Goal: Transaction & Acquisition: Purchase product/service

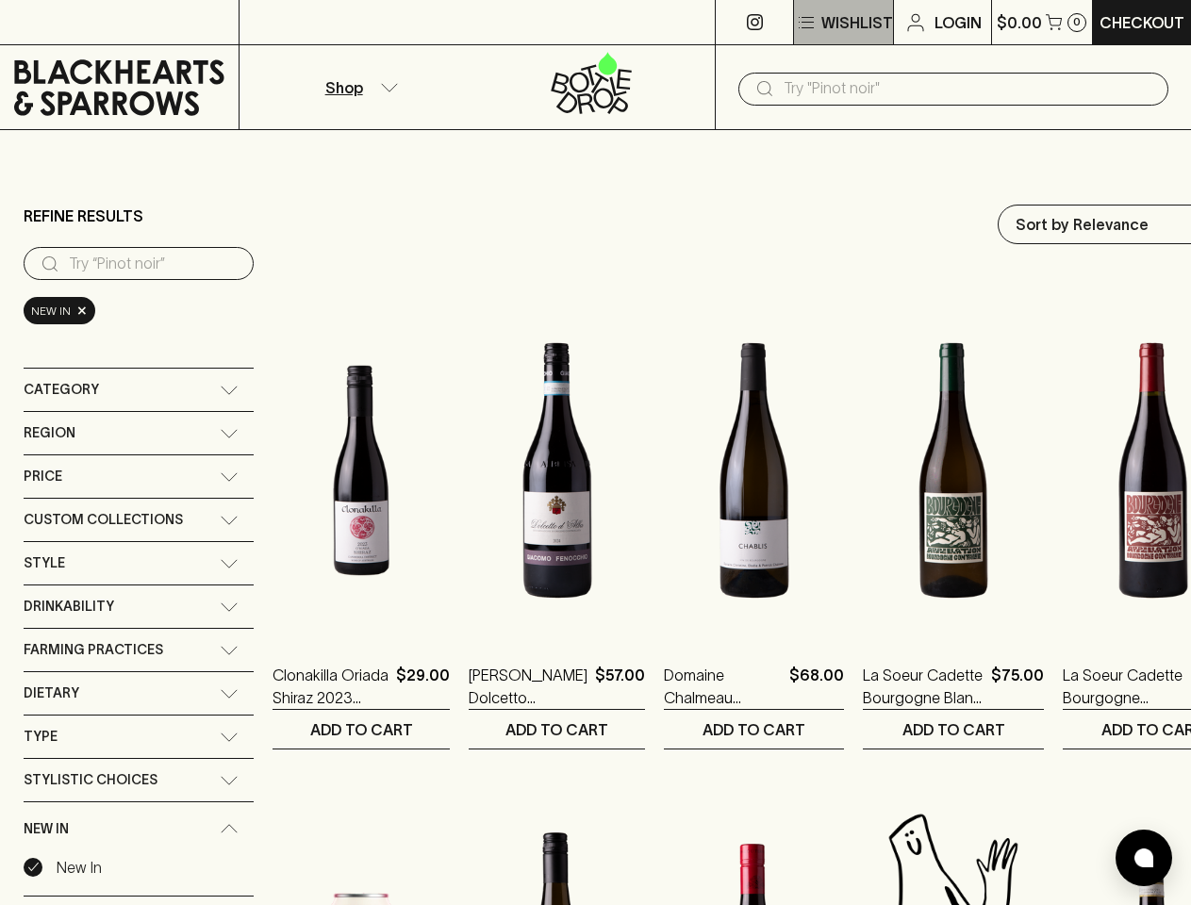
click at [842, 23] on p "Wishlist" at bounding box center [857, 22] width 72 height 23
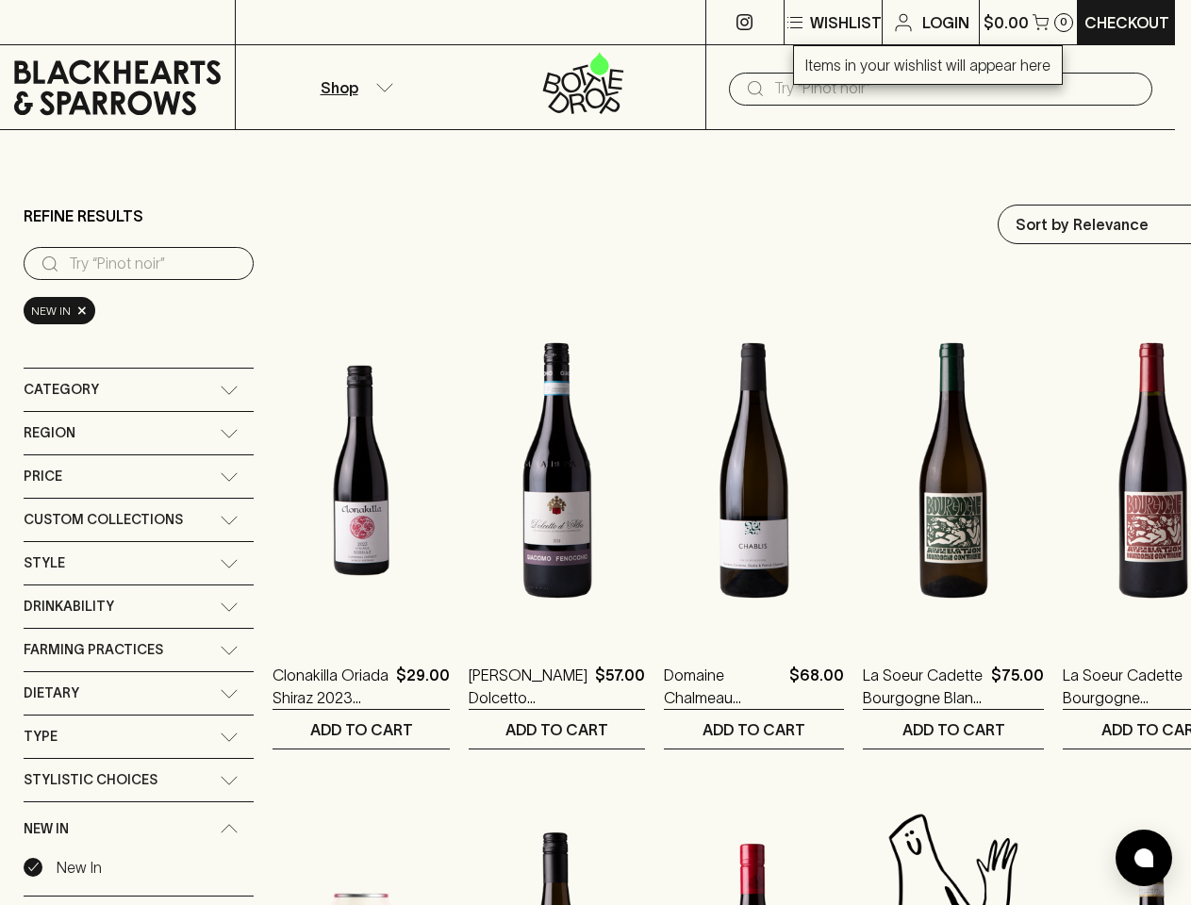
click at [1041, 22] on div at bounding box center [595, 452] width 1191 height 905
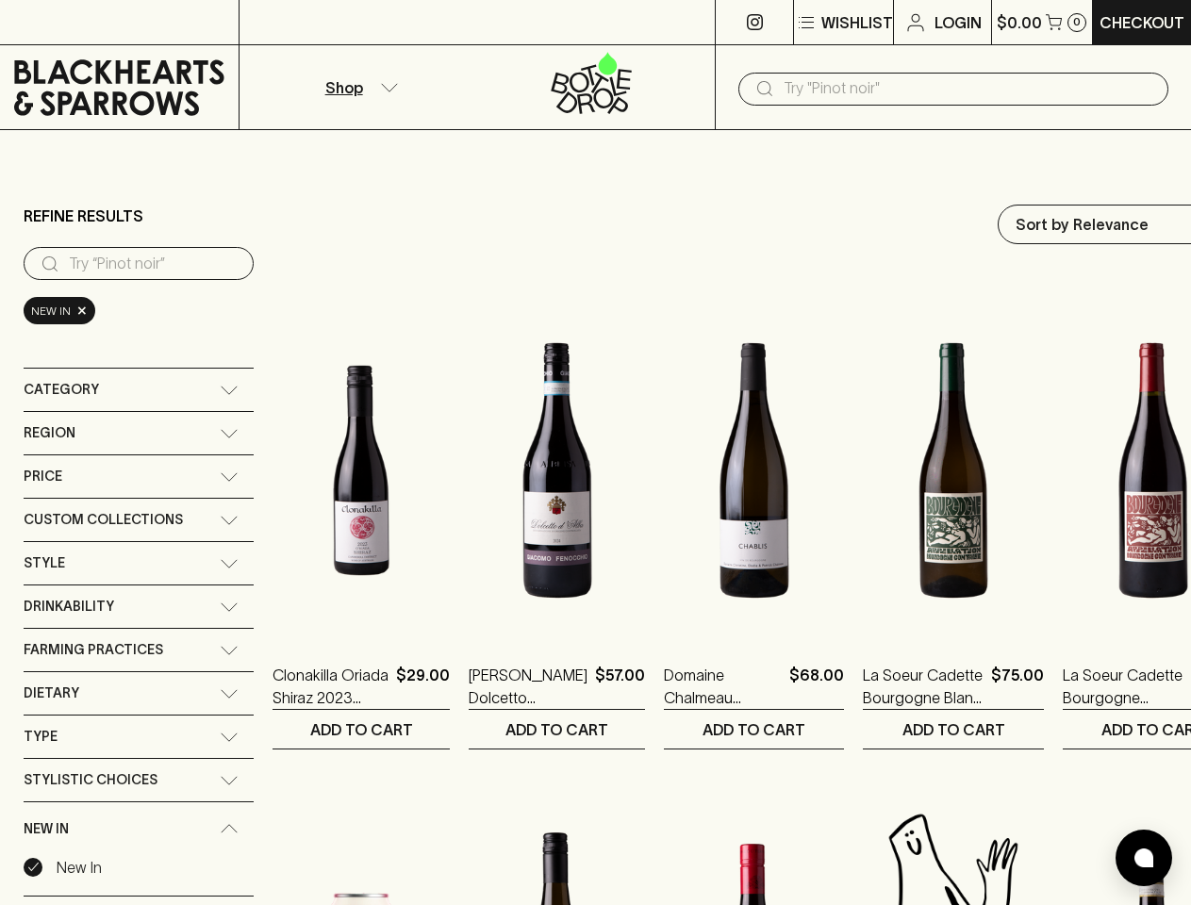
click at [358, 87] on p "Shop" at bounding box center [344, 87] width 38 height 23
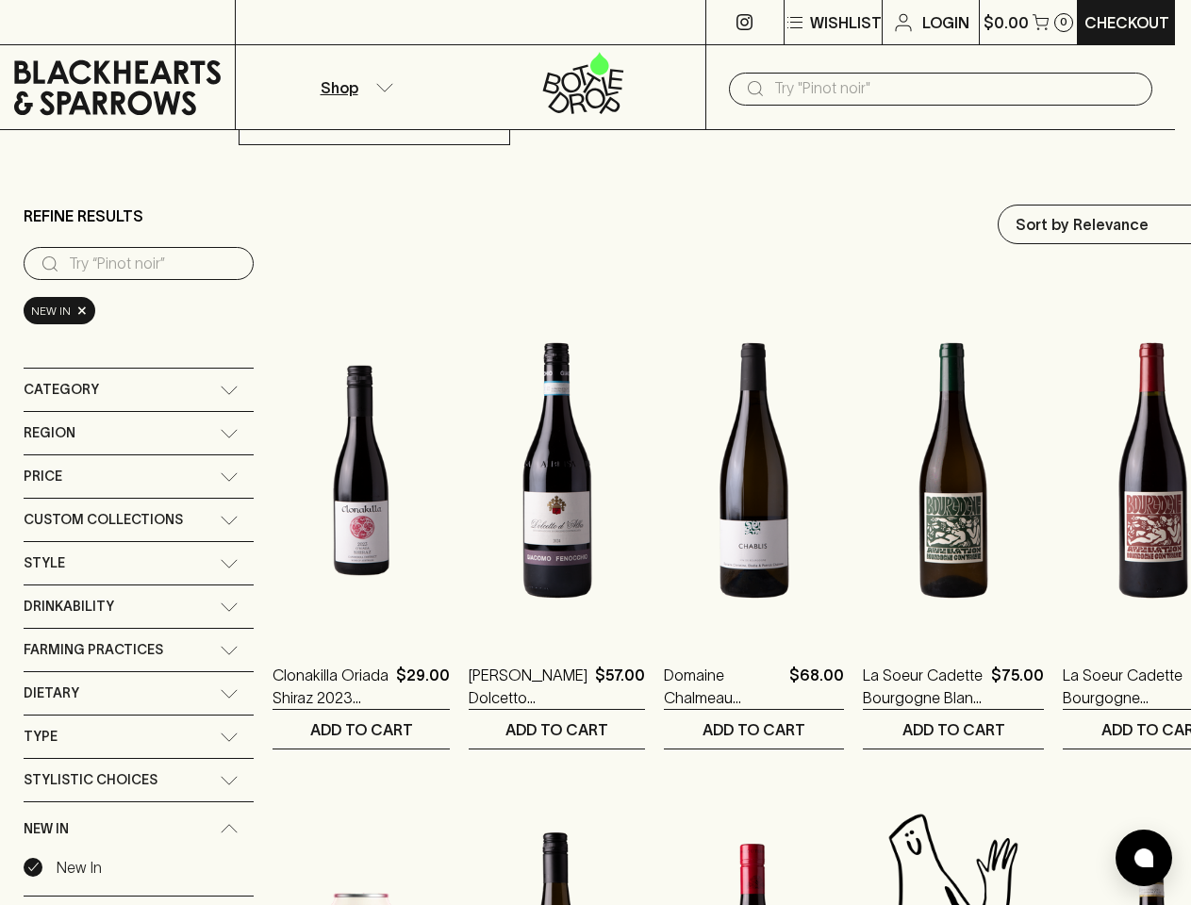
click at [953, 89] on div at bounding box center [595, 452] width 1191 height 905
